Goal: Task Accomplishment & Management: Contribute content

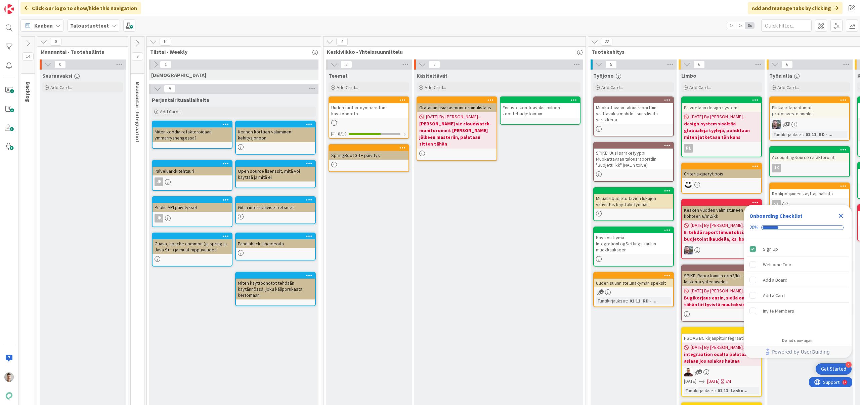
scroll to position [0, 297]
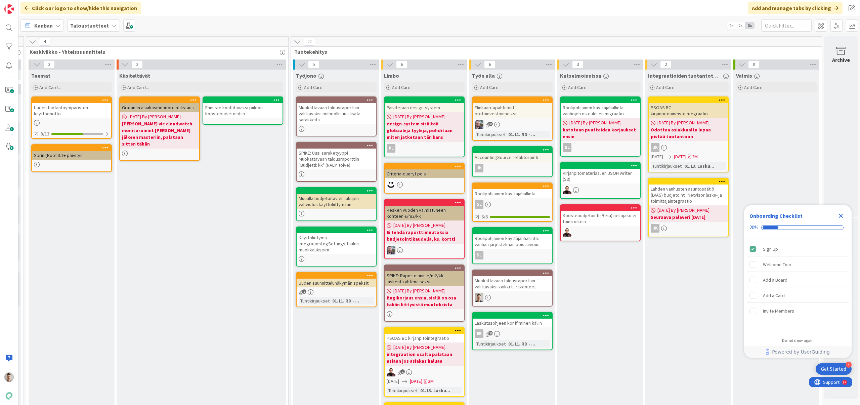
click at [346, 118] on div "Muokattavaan talousraporttiin valittavaksi mahdollisuus lisätä sarakkeita" at bounding box center [336, 113] width 79 height 21
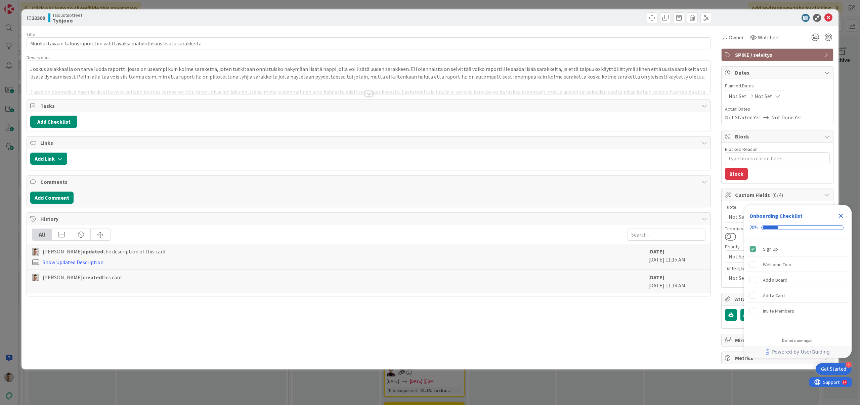
click at [369, 95] on div at bounding box center [368, 93] width 7 height 5
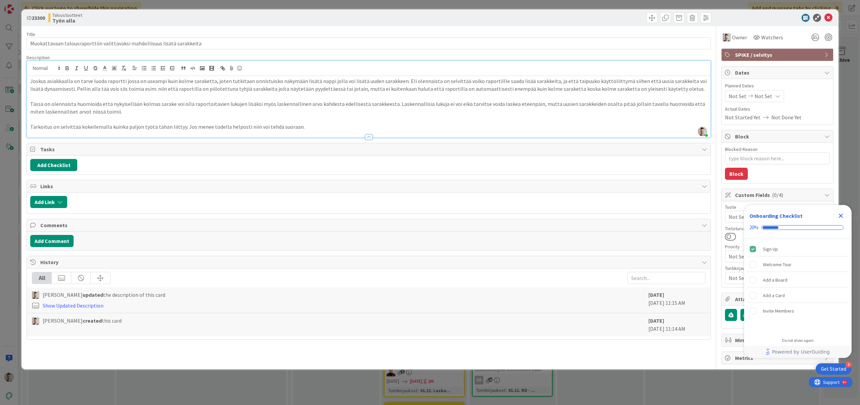
type textarea "x"
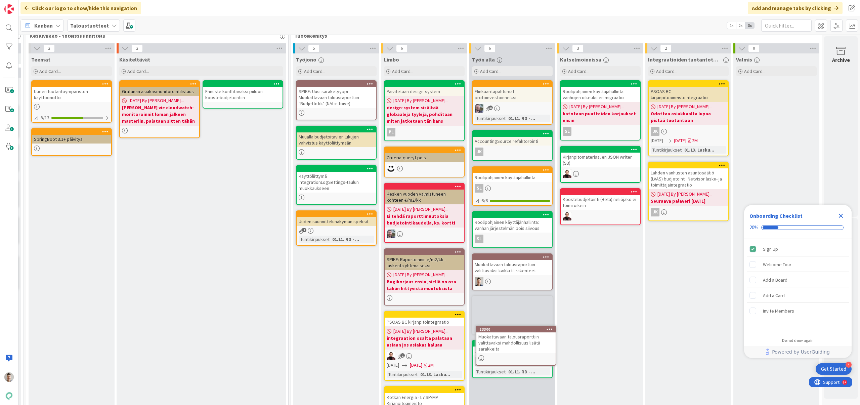
scroll to position [20, 302]
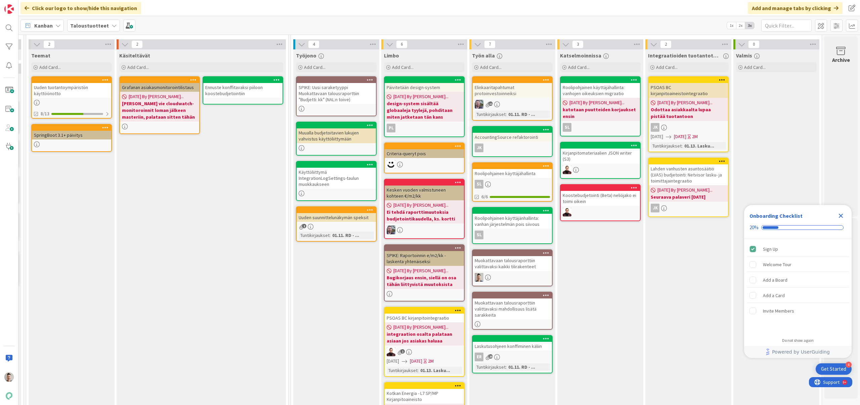
click at [518, 305] on div "Muokattavaan talousraporttiin valittavaksi mahdollisuus lisätä sarakkeita" at bounding box center [511, 308] width 79 height 21
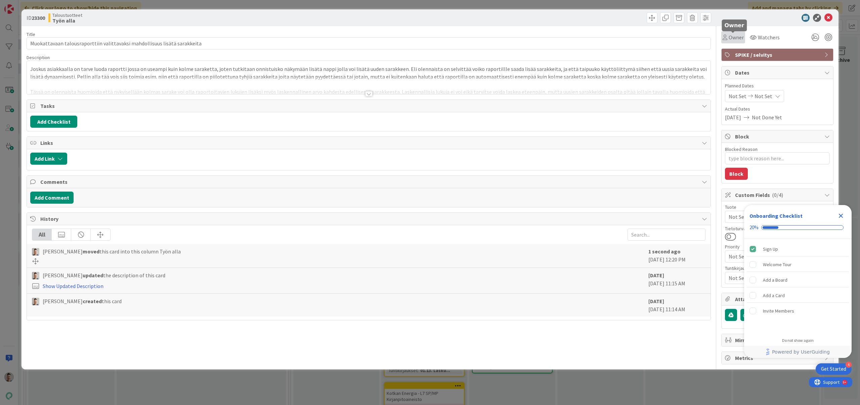
click at [737, 35] on span "Owner" at bounding box center [735, 37] width 15 height 8
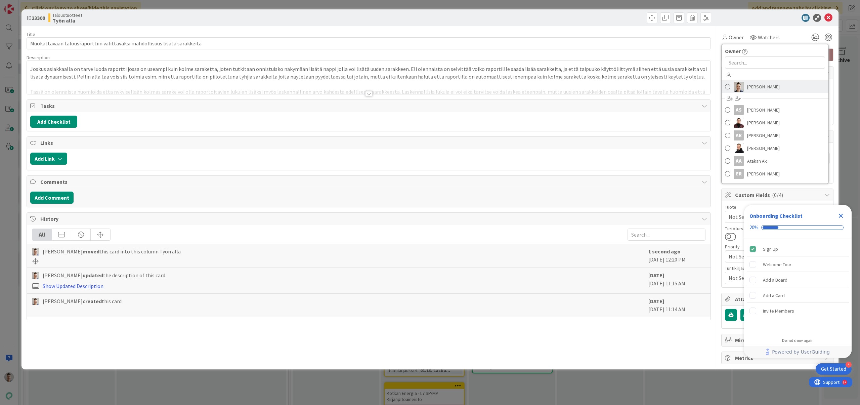
click at [757, 86] on span "[PERSON_NAME]" at bounding box center [763, 87] width 33 height 10
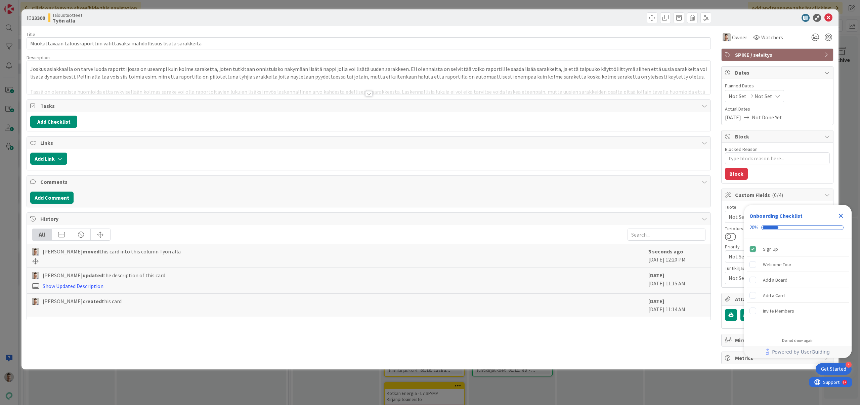
click at [774, 18] on div at bounding box center [773, 18] width 119 height 8
click at [831, 16] on icon at bounding box center [828, 18] width 8 height 8
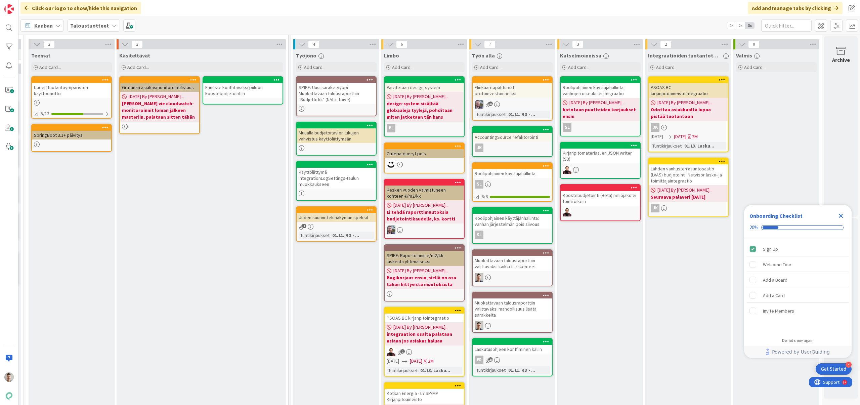
click at [515, 310] on div "Muokattavaan talousraporttiin valittavaksi mahdollisuus lisätä sarakkeita" at bounding box center [511, 308] width 79 height 21
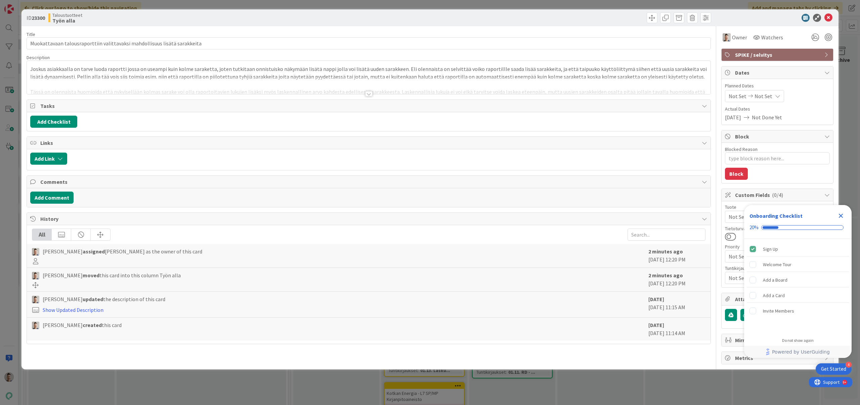
click at [369, 92] on div at bounding box center [368, 93] width 7 height 5
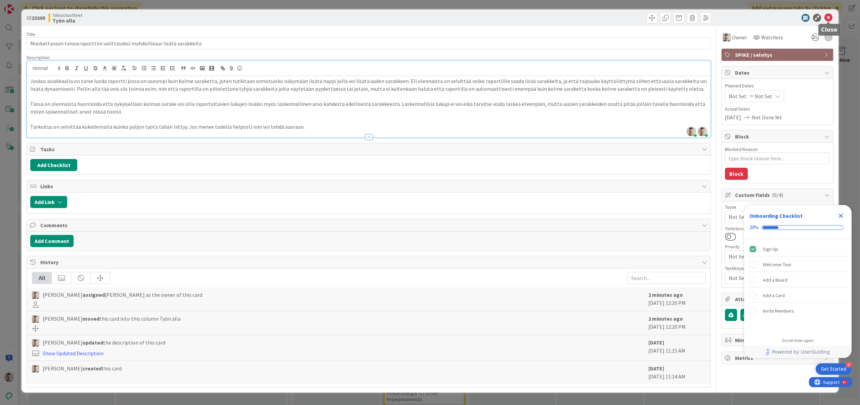
click at [828, 18] on icon at bounding box center [828, 18] width 8 height 8
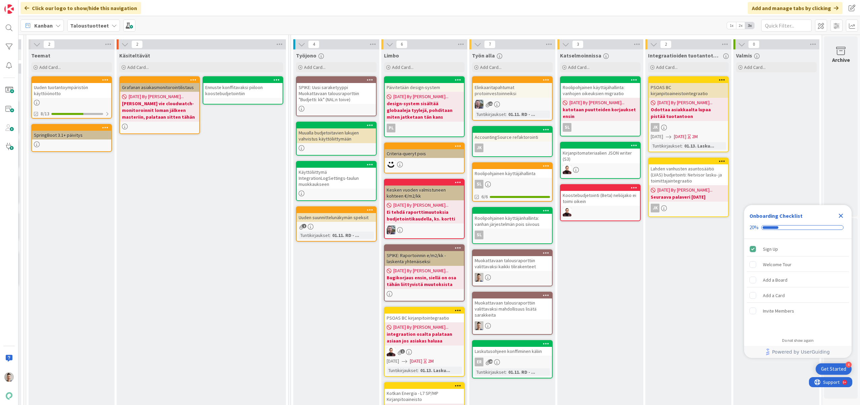
click at [513, 312] on div "Muokattavaan talousraporttiin valittavaksi mahdollisuus lisätä sarakkeita" at bounding box center [511, 308] width 79 height 21
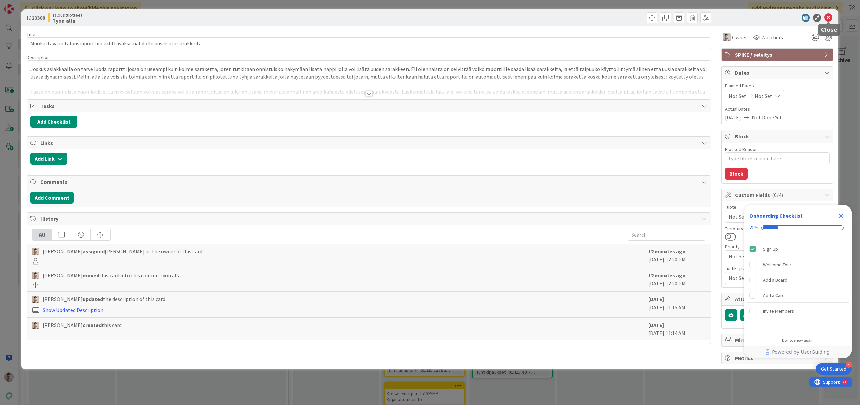
click at [826, 17] on icon at bounding box center [828, 18] width 8 height 8
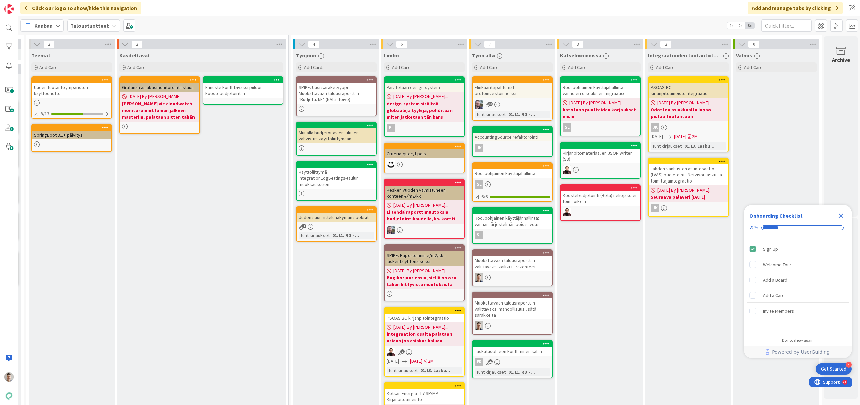
click at [486, 265] on div "Muokattavaan talousraporttiin valittavaksi kaikki tilirakenteet" at bounding box center [511, 263] width 79 height 15
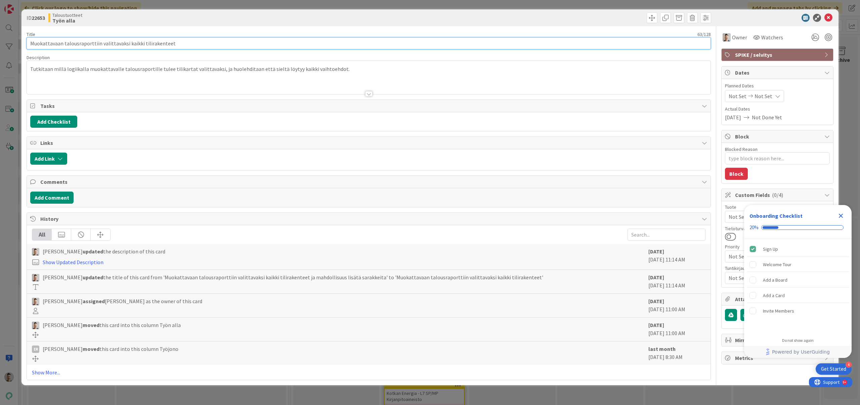
drag, startPoint x: 181, startPoint y: 44, endPoint x: 9, endPoint y: 39, distance: 172.0
click at [9, 39] on div "ID 22653 Taloustuotteet Työn alla Title 63 / 128 Muokattavaan talousraporttiin …" at bounding box center [430, 202] width 860 height 405
click at [828, 18] on icon at bounding box center [828, 18] width 8 height 8
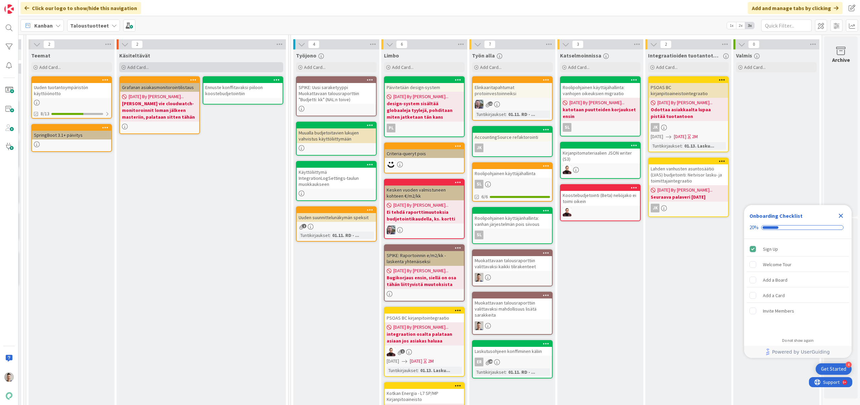
click at [235, 65] on div "Add Card..." at bounding box center [201, 67] width 164 height 10
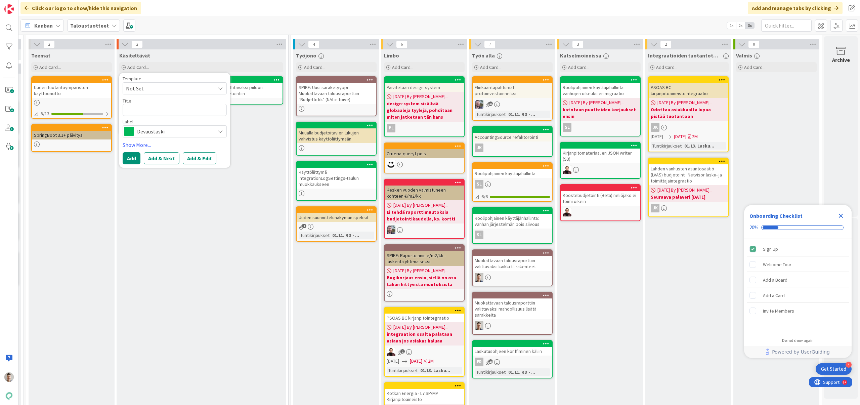
click at [174, 128] on span "Devaustaski" at bounding box center [174, 131] width 75 height 9
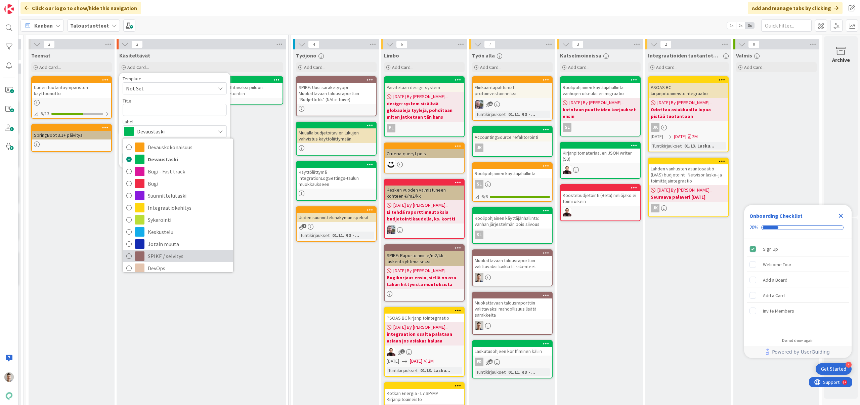
click at [160, 258] on span "SPIKE / selvitys" at bounding box center [189, 256] width 82 height 10
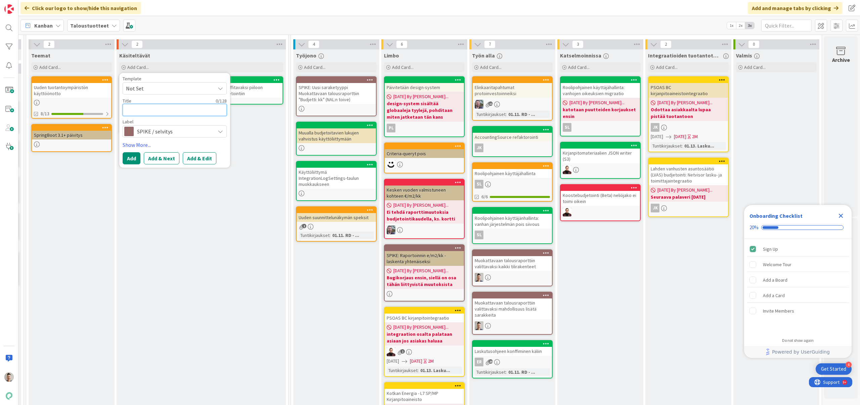
click at [150, 112] on textarea at bounding box center [175, 110] width 104 height 12
paste textarea "Muokattavaan talousraporttiin valittavaksi kaikki tilirakenteet"
type textarea "x"
type textarea "Muokattavaan talousraporttiin valittavaksi kaikki tilirakenteet"
click at [123, 109] on textarea "Muokattavaan talousraporttiin valittavaksi kaikki tilirakenteet" at bounding box center [175, 114] width 104 height 20
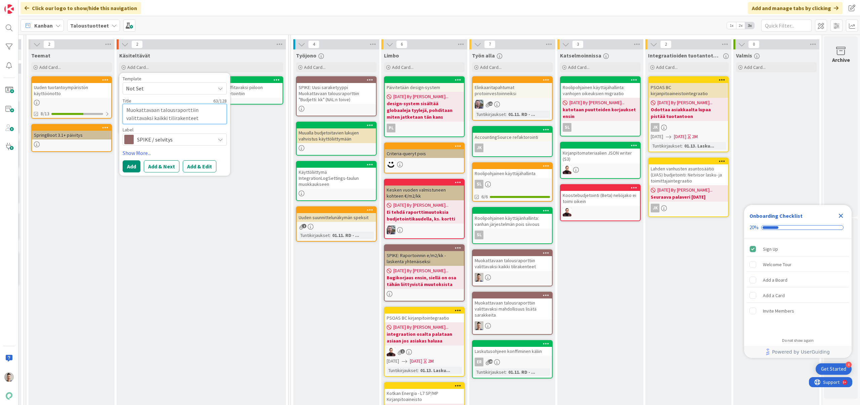
click at [180, 118] on textarea "Muokattavaan talousraporttiin valittavaksi kaikki tilirakenteet" at bounding box center [175, 114] width 104 height 20
type textarea "x"
type textarea "Muokattavaan talousraporttiin valittavaksi kaikki tilirakenteet"
type textarea "x"
type textarea "Muokattavaan talousraporttiin valittavaksi kaikki tilirakenteet ("
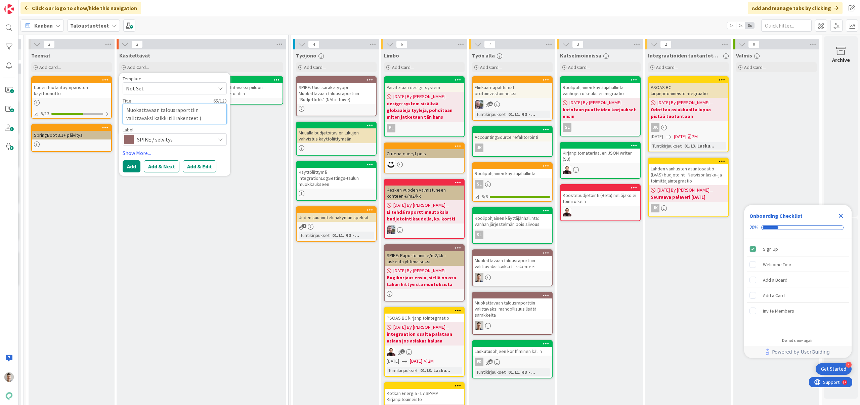
type textarea "x"
type textarea "Muokattavaan talousraporttiin valittavaksi kaikki tilirakenteet (s"
type textarea "x"
type textarea "Muokattavaan talousraporttiin valittavaksi kaikki tilirakenteet (sp"
type textarea "x"
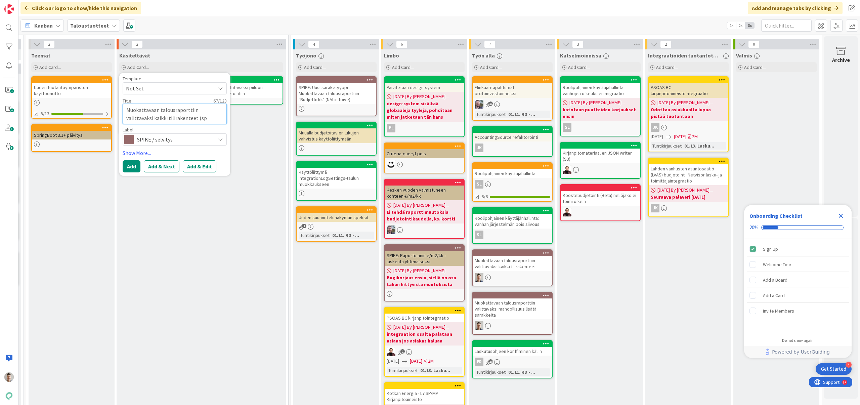
type textarea "Muokattavaan talousraporttiin valittavaksi kaikki tilirakenteet (spi"
type textarea "x"
type textarea "Muokattavaan talousraporttiin valittavaksi kaikki tilirakenteet (spik"
type textarea "x"
type textarea "Muokattavaan talousraporttiin valittavaksi kaikki tilirakenteet (spike"
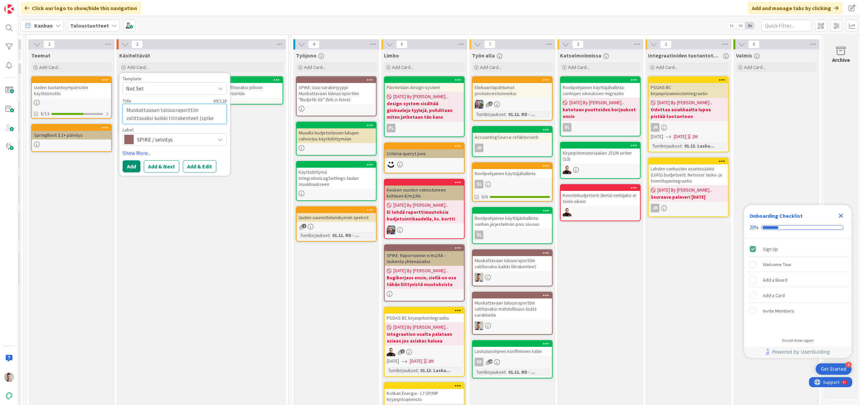
type textarea "x"
type textarea "Muokattavaan talousraporttiin valittavaksi kaikki tilirakenteet (spiken"
type textarea "x"
type textarea "Muokattavaan talousraporttiin valittavaksi kaikki tilirakenteet (spiken"
type textarea "x"
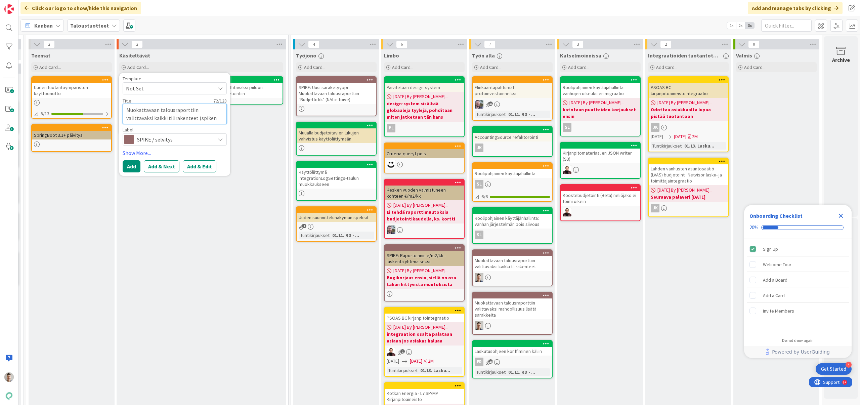
type textarea "Muokattavaan talousraporttiin valittavaksi kaikki tilirakenteet (spiken t"
type textarea "x"
type textarea "Muokattavaan talousraporttiin valittavaksi kaikki tilirakenteet (spiken tu"
type textarea "x"
type textarea "Muokattavaan talousraporttiin valittavaksi kaikki tilirakenteet (spiken tul"
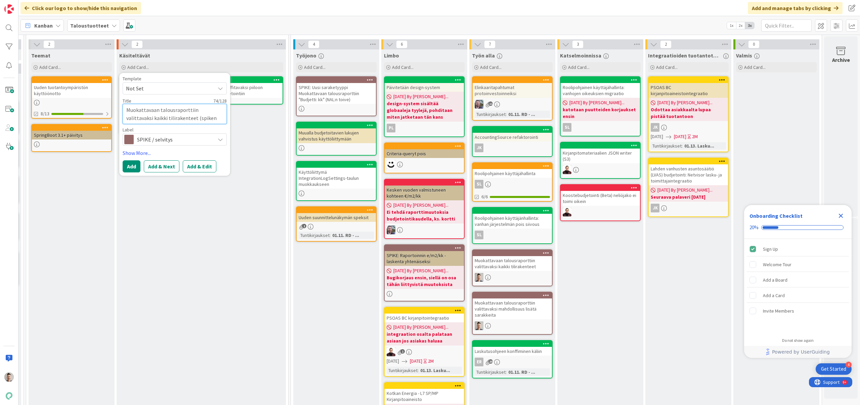
type textarea "x"
type textarea "Muokattavaan talousraporttiin valittavaksi kaikki tilirakenteet (spiken tulo"
type textarea "x"
type textarea "Muokattavaan talousraporttiin valittavaksi kaikki tilirakenteet (spiken tulok"
type textarea "x"
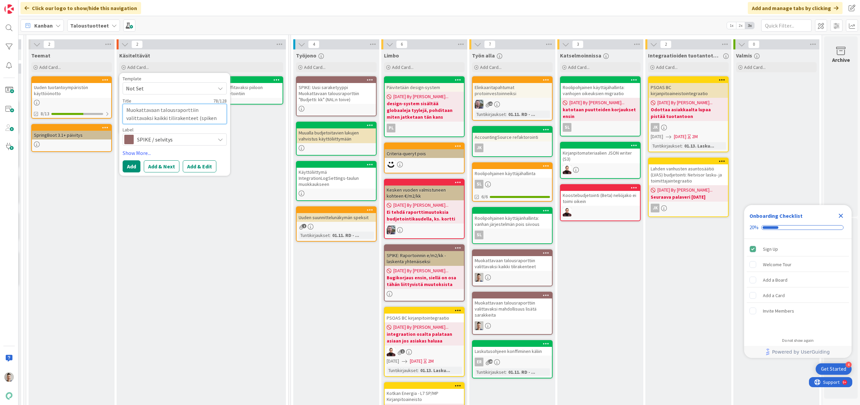
type textarea "Muokattavaan talousraporttiin valittavaksi kaikki tilirakenteet (spiken tuloksi"
type textarea "x"
type textarea "Muokattavaan talousraporttiin valittavaksi kaikki tilirakenteet (spiken tuloksia"
type textarea "x"
type textarea "Muokattavaan talousraporttiin valittavaksi kaikki tilirakenteet (spiken tuloksi…"
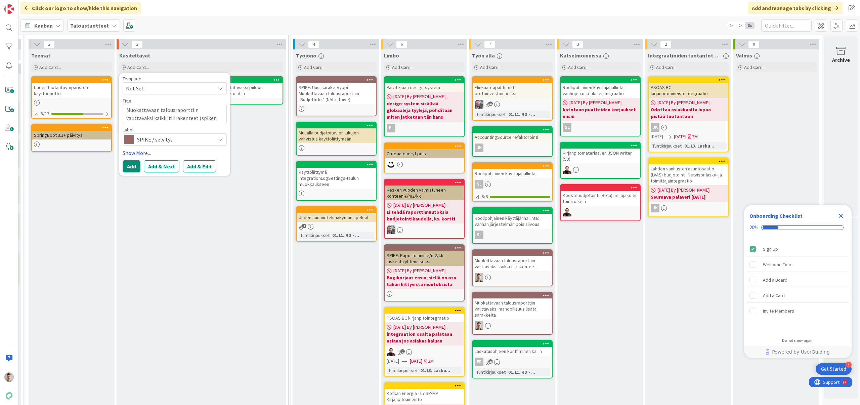
click at [132, 155] on link "Show More..." at bounding box center [175, 153] width 104 height 8
type textarea "x"
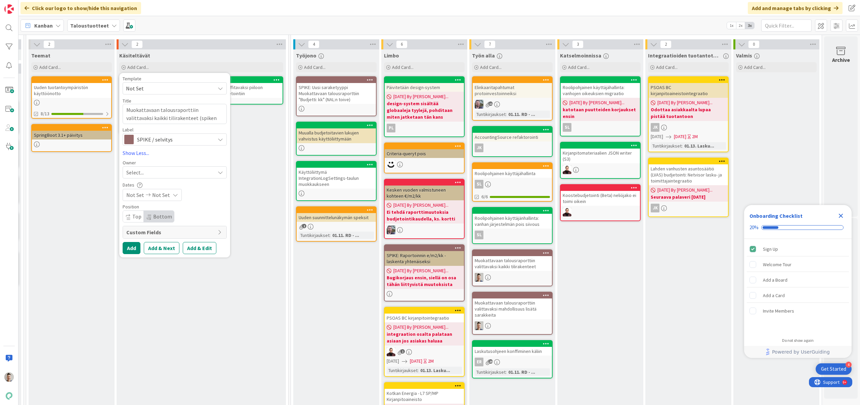
click at [143, 173] on div "Select..." at bounding box center [170, 172] width 89 height 8
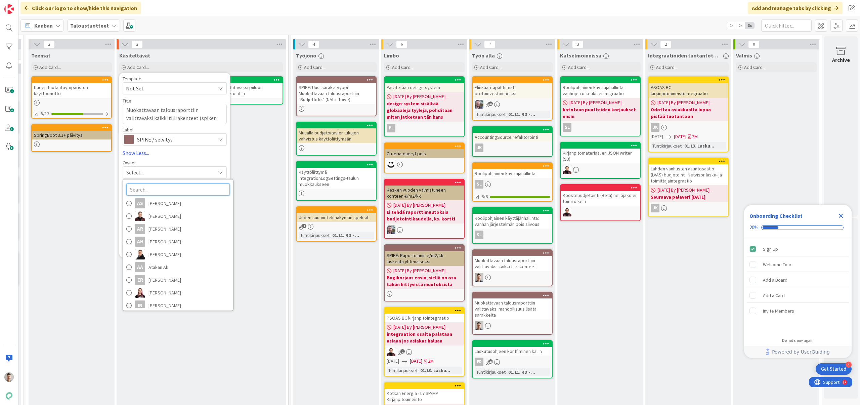
click at [146, 190] on input "text" at bounding box center [177, 189] width 103 height 12
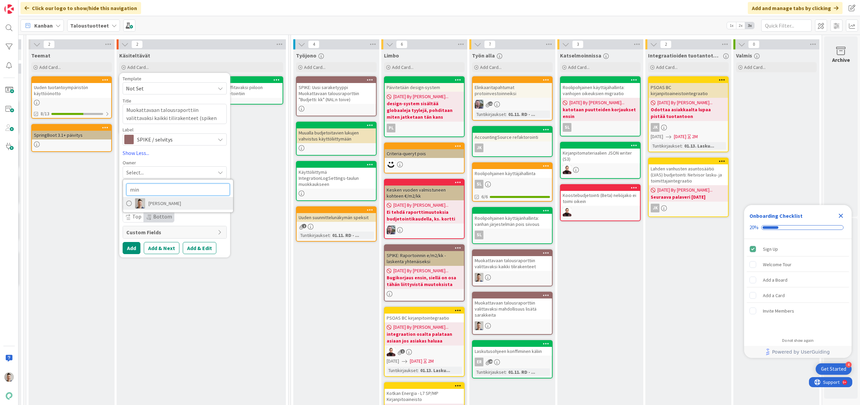
type input "min"
click at [155, 200] on span "[PERSON_NAME]" at bounding box center [164, 203] width 33 height 10
click at [174, 142] on span "SPIKE / selvitys" at bounding box center [174, 139] width 75 height 9
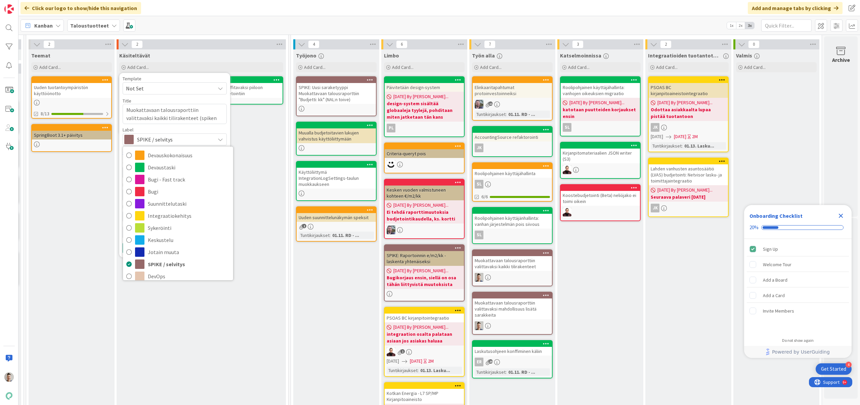
click at [175, 140] on span "SPIKE / selvitys" at bounding box center [174, 139] width 75 height 9
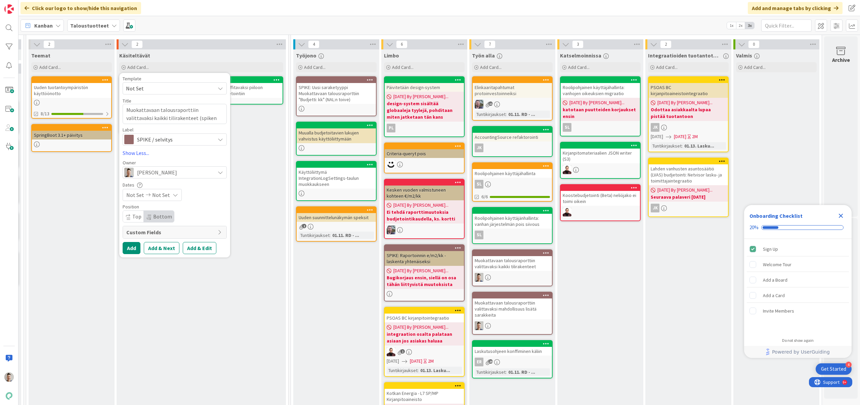
click at [175, 140] on span "SPIKE / selvitys" at bounding box center [174, 139] width 75 height 9
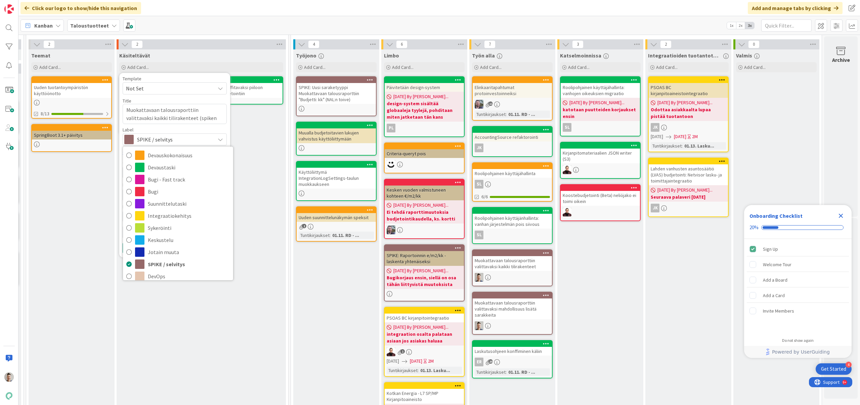
click at [166, 139] on span "SPIKE / selvitys" at bounding box center [174, 139] width 75 height 9
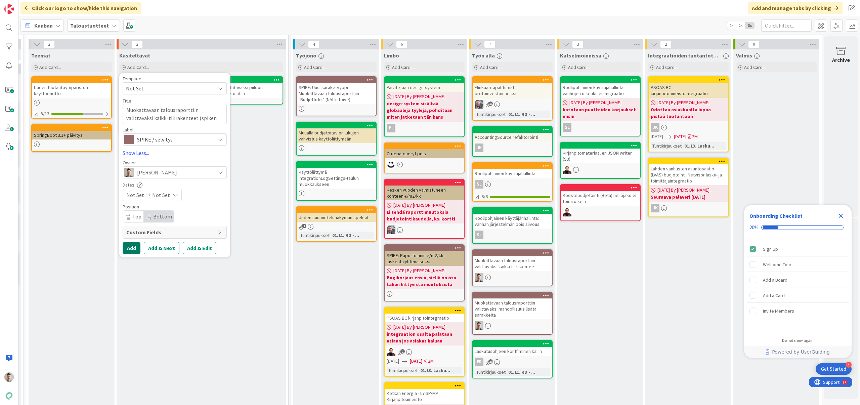
click at [130, 249] on button "Add" at bounding box center [132, 248] width 18 height 12
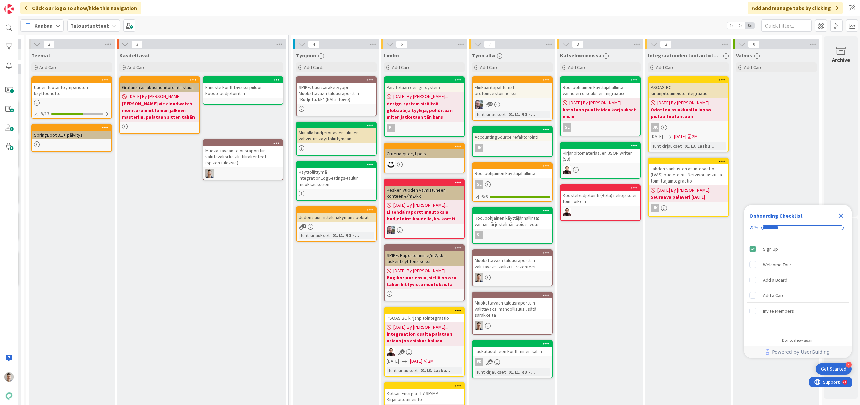
click at [243, 156] on div "Muokattavaan talousraporttiin valittavaksi kaikki tilirakenteet (spiken tuloksi…" at bounding box center [242, 156] width 79 height 21
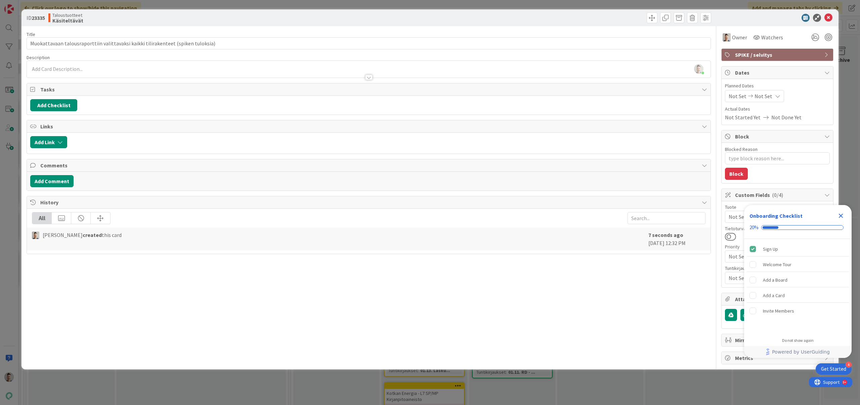
click at [154, 69] on div "[PERSON_NAME] just joined" at bounding box center [368, 69] width 683 height 17
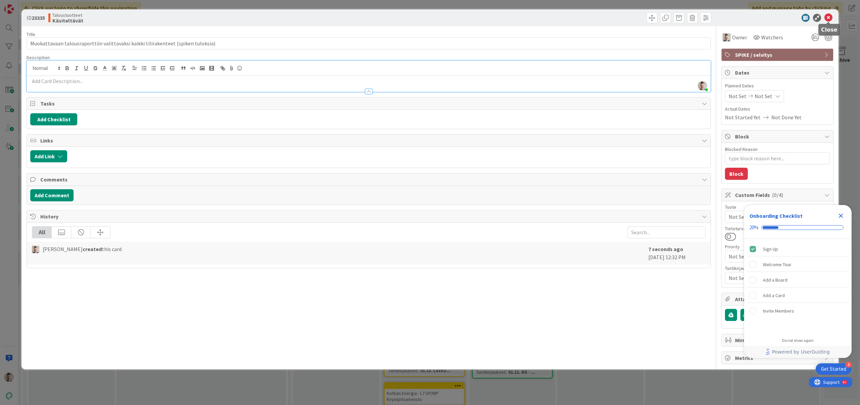
click at [830, 18] on icon at bounding box center [828, 18] width 8 height 8
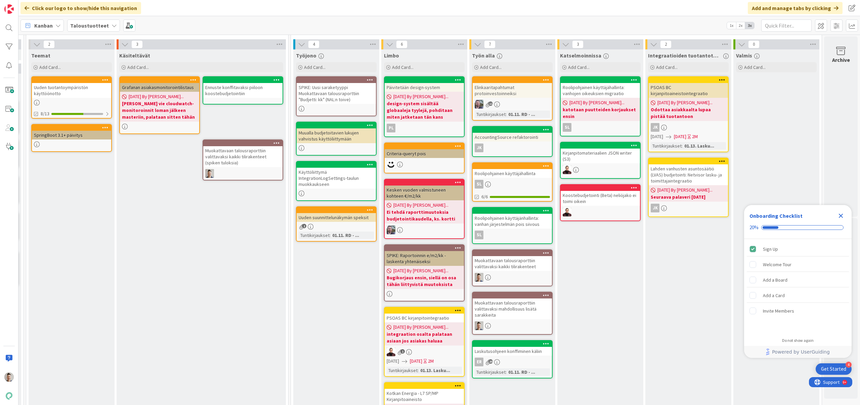
click at [513, 300] on div "Muokattavaan talousraporttiin valittavaksi mahdollisuus lisätä sarakkeita" at bounding box center [511, 308] width 79 height 21
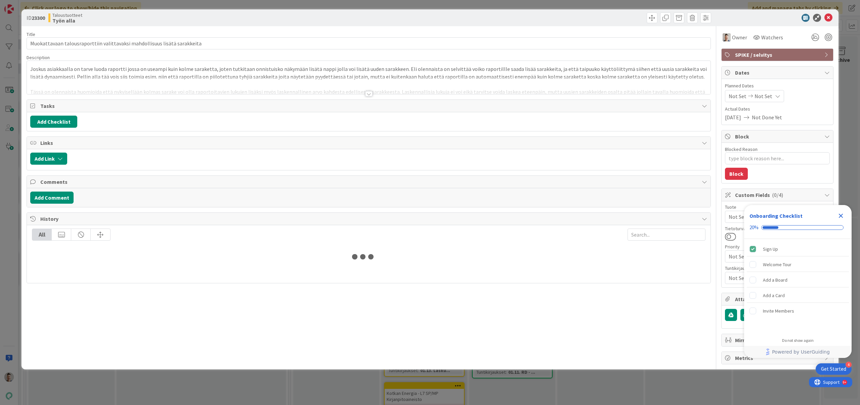
type textarea "x"
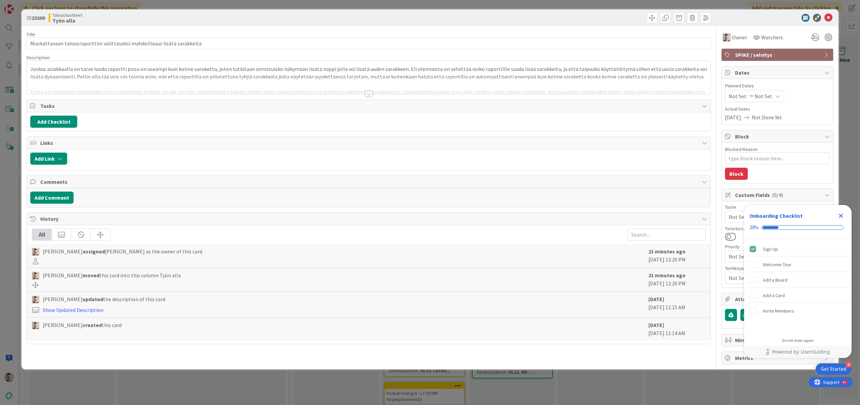
click at [369, 94] on div at bounding box center [368, 93] width 7 height 5
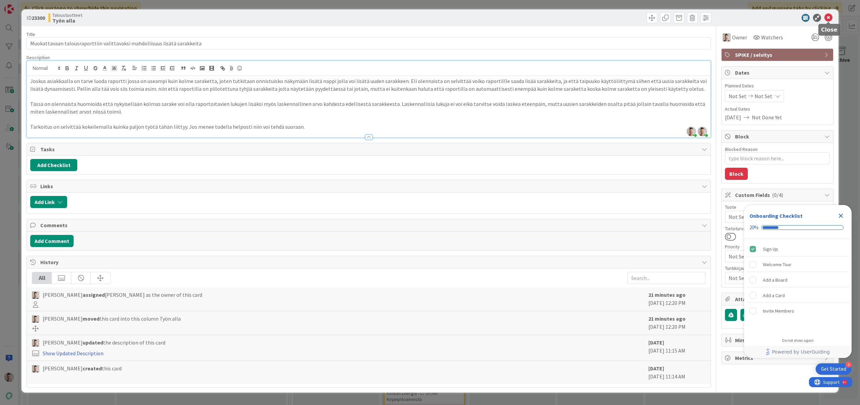
click at [830, 18] on icon at bounding box center [828, 18] width 8 height 8
